Goal: Understand process/instructions

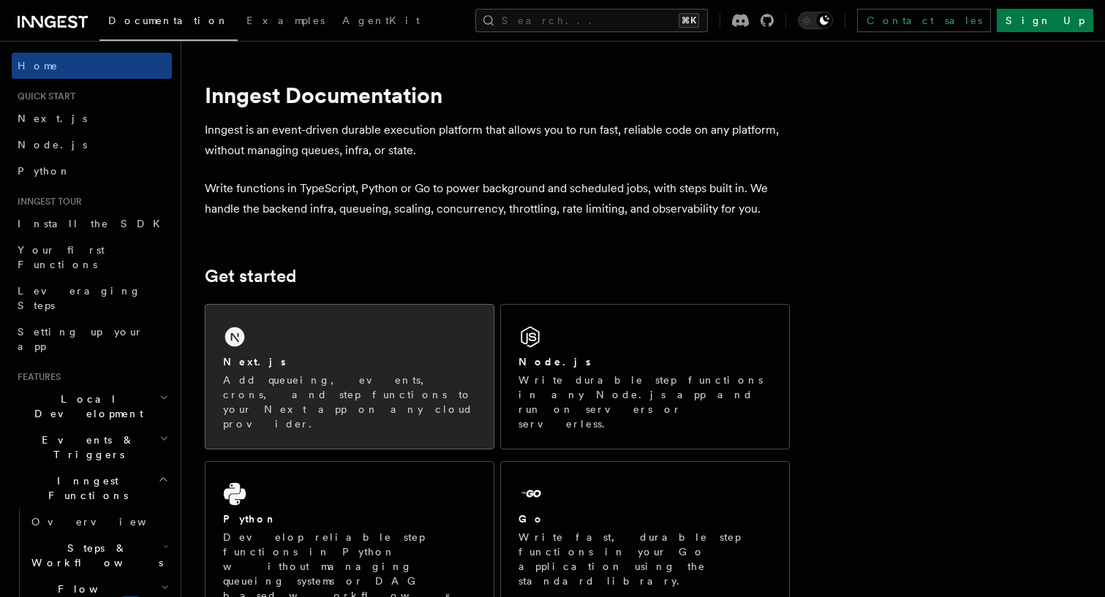
click at [330, 331] on div "Next.js Add queueing, events, crons, and step functions to your Next app on any…" at bounding box center [349, 377] width 288 height 144
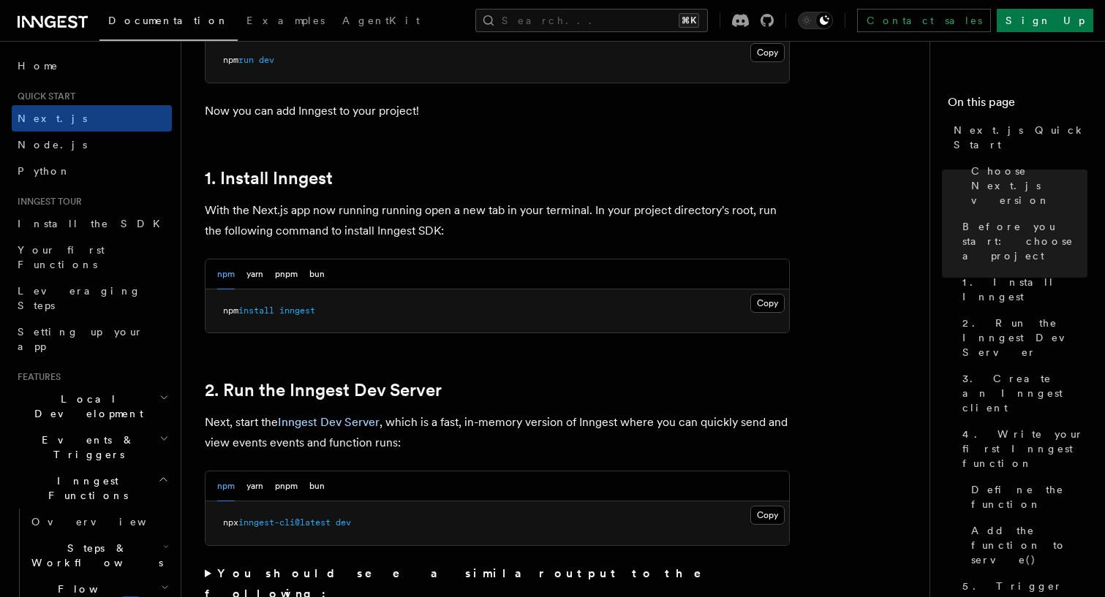
scroll to position [820, 0]
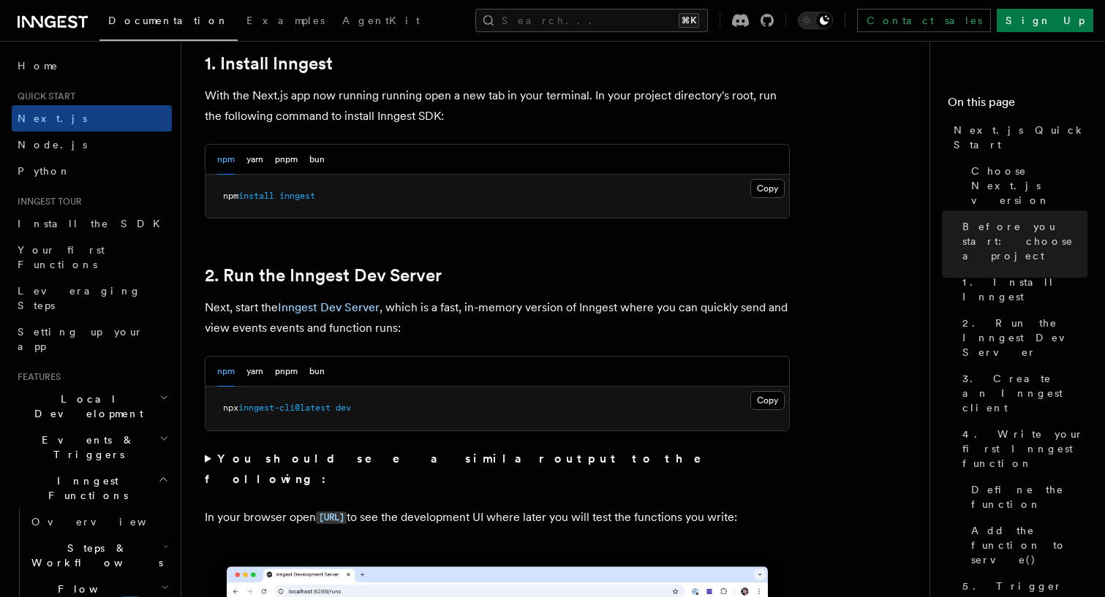
click at [336, 408] on span at bounding box center [333, 408] width 5 height 10
copy div "npx inngest-cli@latest dev"
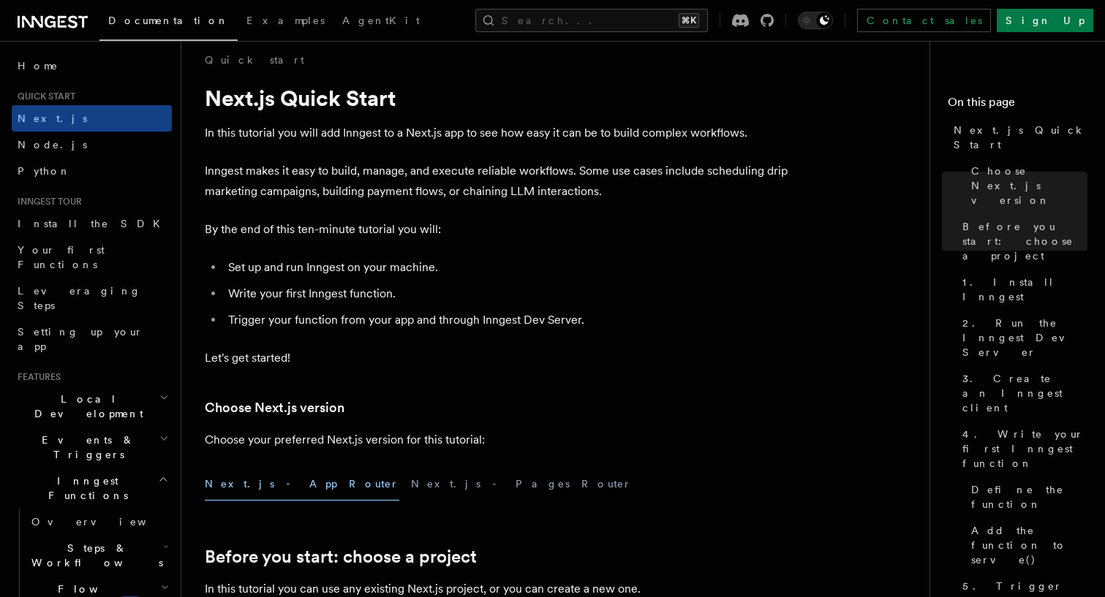
scroll to position [0, 0]
